Goal: Task Accomplishment & Management: Manage account settings

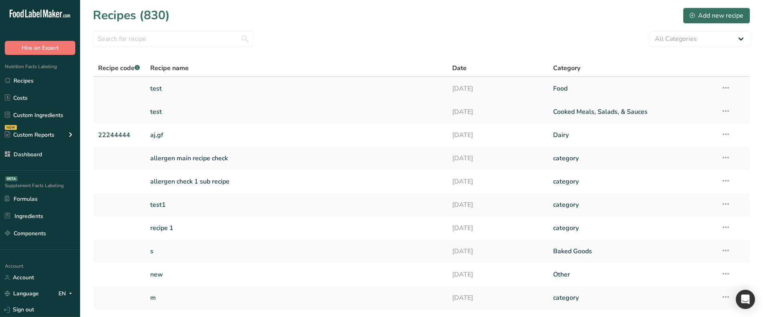
click at [728, 85] on icon at bounding box center [726, 88] width 10 height 14
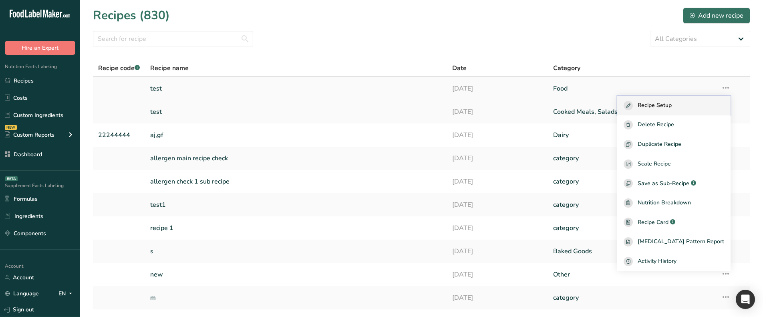
click at [697, 106] on div "Recipe Setup" at bounding box center [674, 105] width 101 height 9
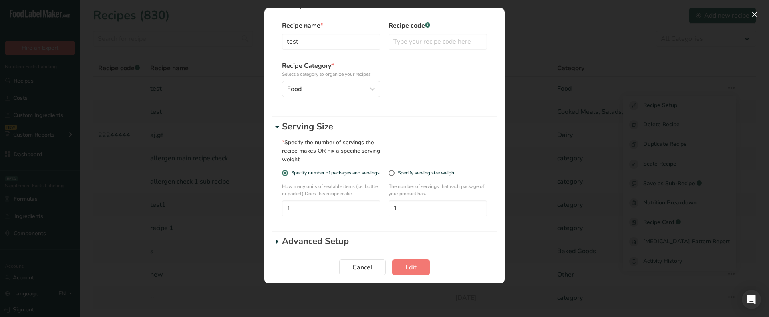
scroll to position [39, 0]
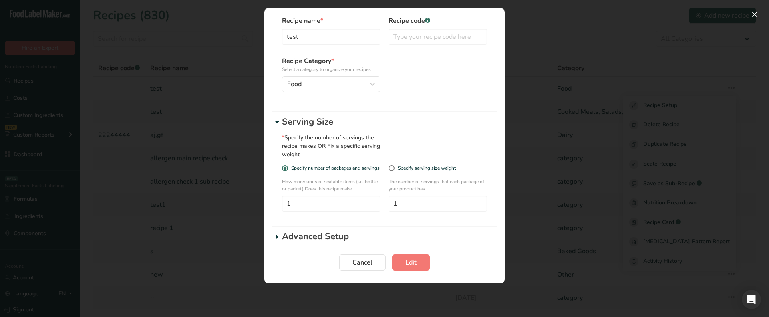
click at [300, 230] on p "Advanced Setup" at bounding box center [389, 236] width 215 height 13
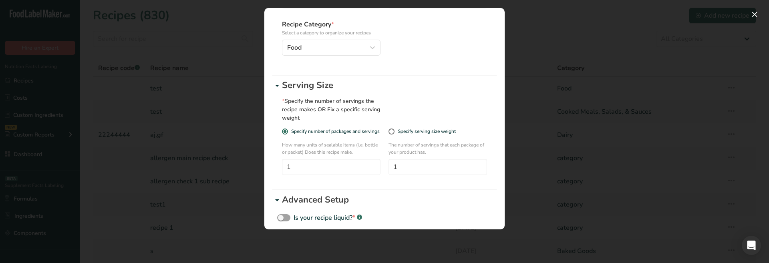
scroll to position [80, 0]
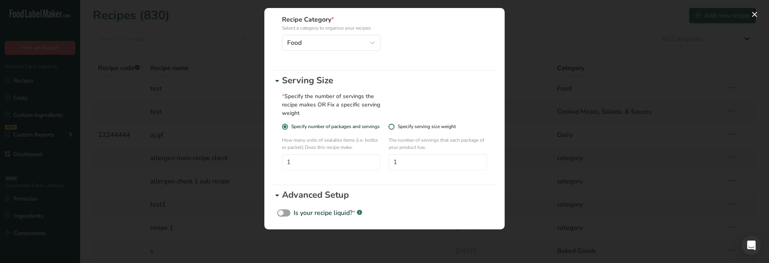
click at [404, 127] on div "Specify serving size weight" at bounding box center [427, 127] width 58 height 6
click at [394, 127] on input "Specify serving size weight" at bounding box center [391, 126] width 5 height 5
radio input "true"
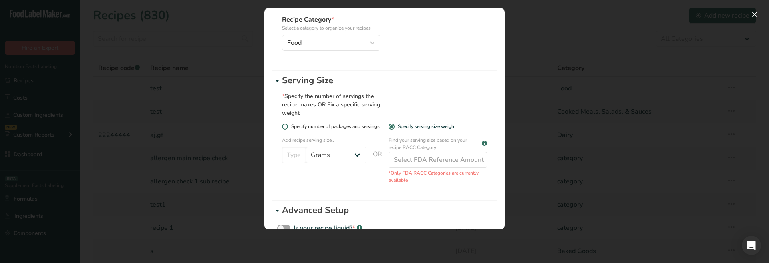
click at [353, 125] on span "Specify number of packages and servings" at bounding box center [334, 127] width 92 height 6
click at [287, 125] on input "Specify number of packages and servings" at bounding box center [284, 126] width 5 height 5
radio input "true"
radio input "false"
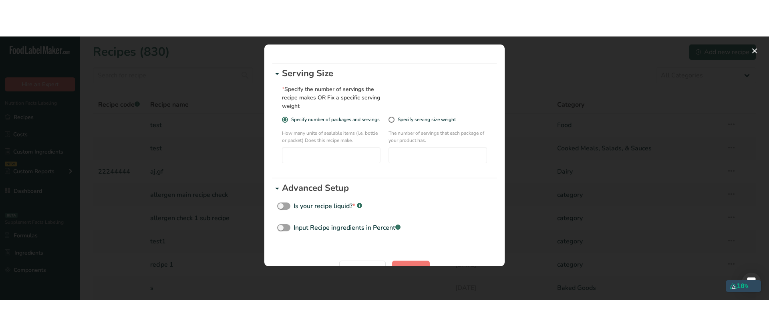
scroll to position [0, 0]
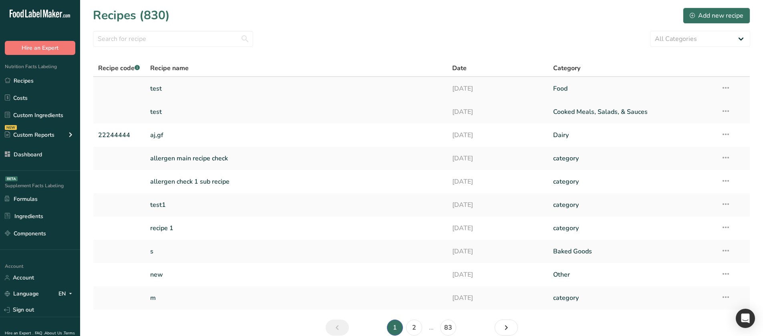
click at [727, 86] on icon at bounding box center [726, 88] width 10 height 14
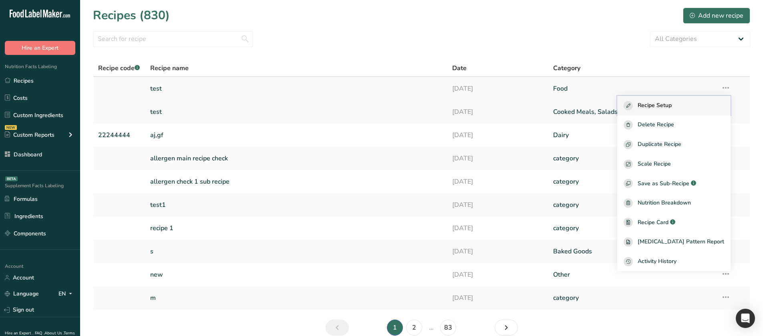
click at [695, 103] on div "Recipe Setup" at bounding box center [674, 105] width 101 height 9
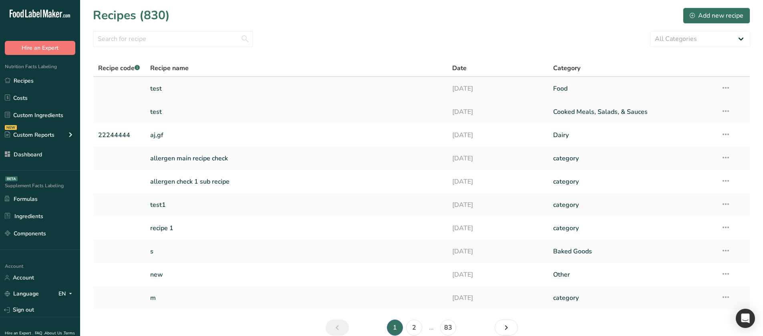
click at [139, 87] on link at bounding box center [119, 88] width 42 height 17
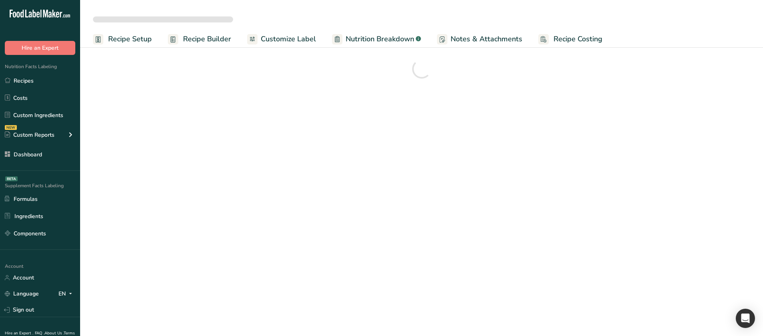
click at [130, 38] on span "Recipe Setup" at bounding box center [130, 39] width 44 height 11
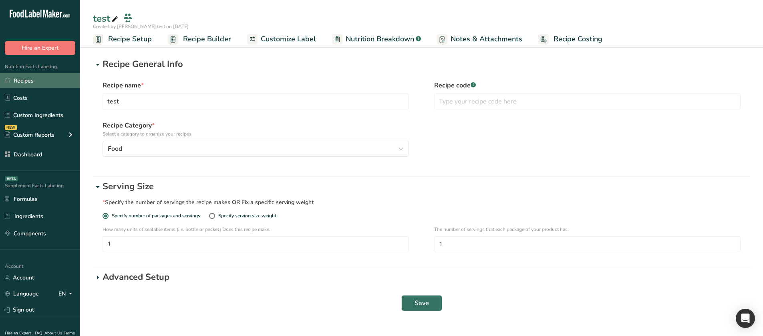
click at [46, 81] on link "Recipes" at bounding box center [40, 80] width 80 height 15
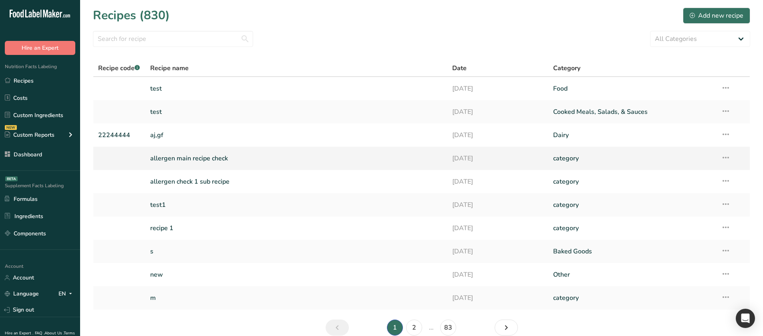
click at [179, 159] on link "allergen main recipe check" at bounding box center [296, 158] width 293 height 17
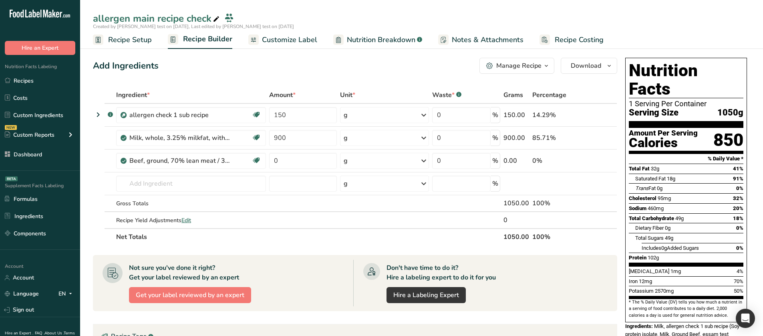
click at [136, 33] on link "Recipe Setup" at bounding box center [122, 40] width 59 height 18
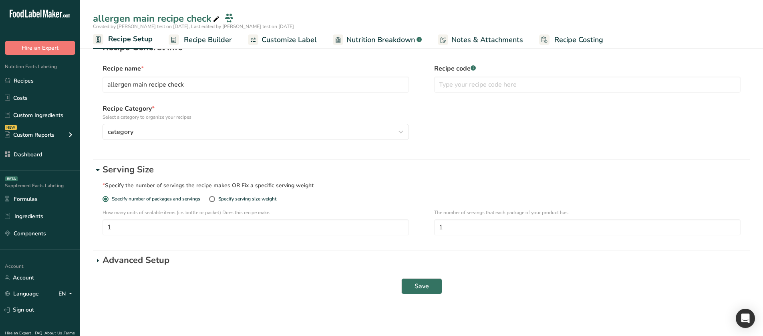
scroll to position [18, 0]
click at [223, 199] on div "Specify serving size weight" at bounding box center [247, 197] width 58 height 6
click at [214, 199] on input "Specify serving size weight" at bounding box center [211, 197] width 5 height 5
radio input "true"
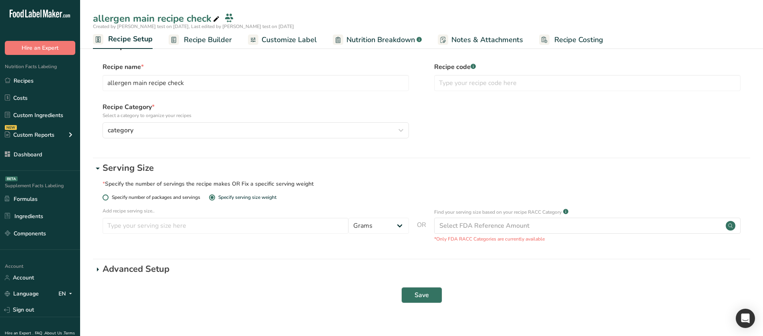
click at [146, 197] on span "Specify number of packages and servings" at bounding box center [155, 197] width 92 height 6
click at [108, 197] on input "Specify number of packages and servings" at bounding box center [105, 197] width 5 height 5
radio input "true"
radio input "false"
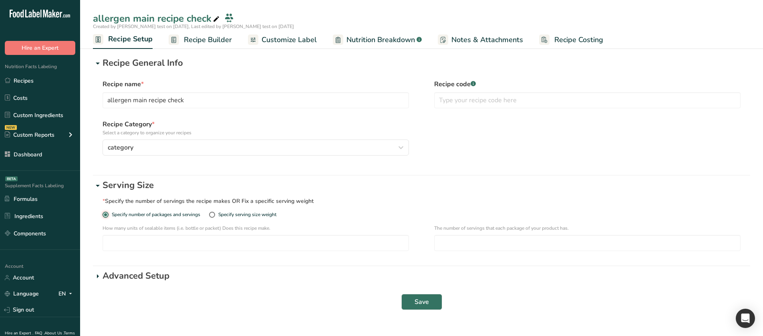
scroll to position [0, 0]
click at [48, 80] on link "Recipes" at bounding box center [40, 80] width 80 height 15
